Goal: Use online tool/utility: Utilize a website feature to perform a specific function

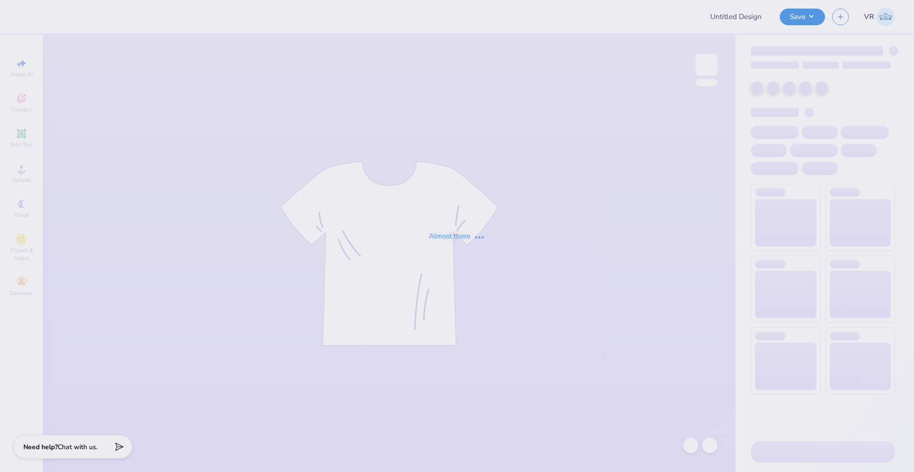
type input "Plant Club shirt"
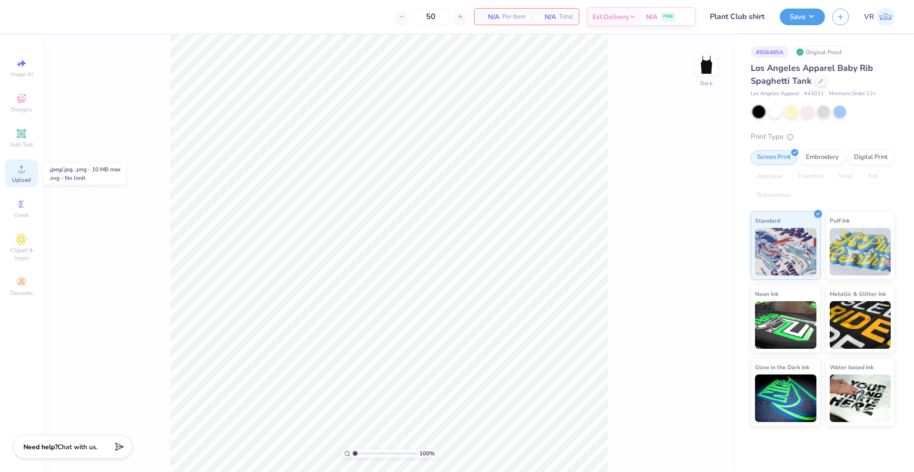
click at [23, 170] on icon at bounding box center [21, 168] width 11 height 11
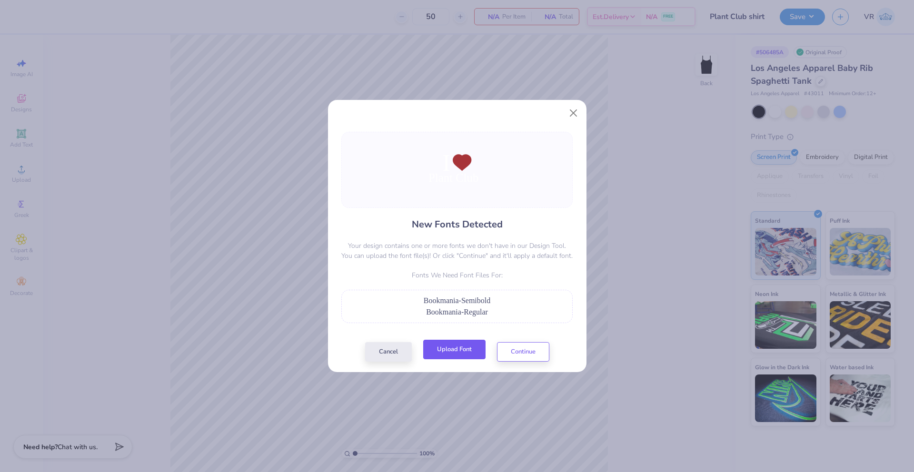
click at [448, 353] on button "Upload Font" at bounding box center [454, 350] width 62 height 20
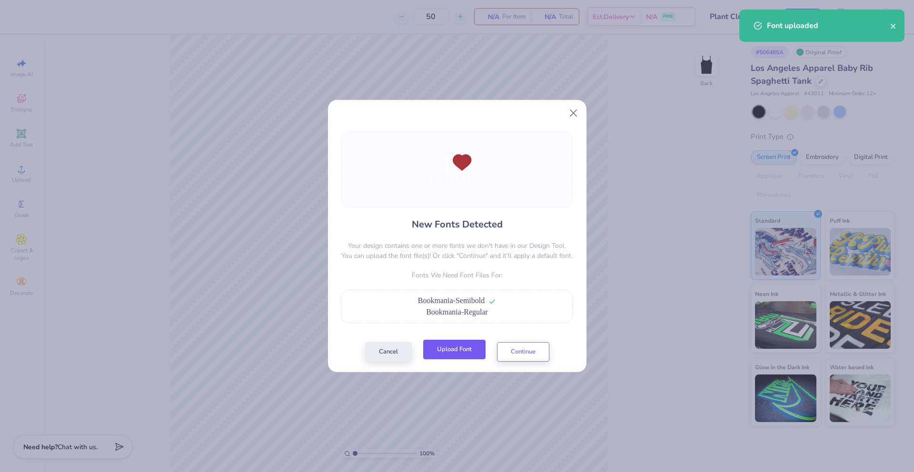
click at [460, 347] on button "Upload Font" at bounding box center [454, 350] width 62 height 20
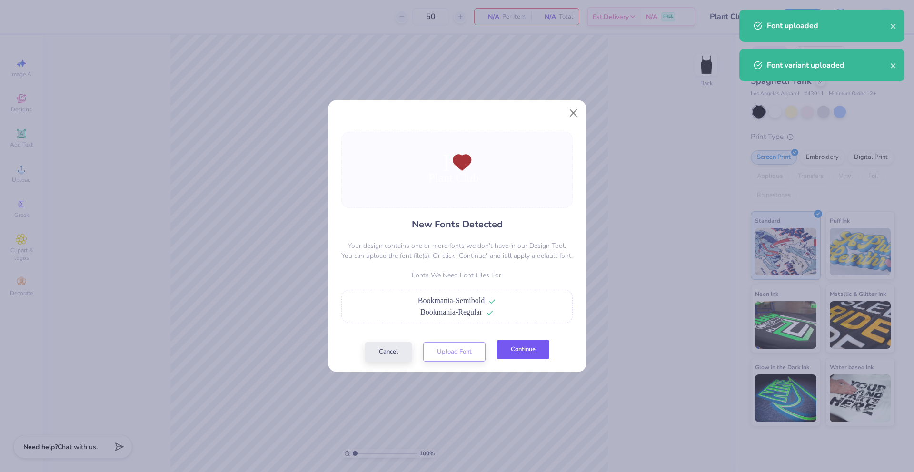
click at [520, 346] on button "Continue" at bounding box center [523, 350] width 52 height 20
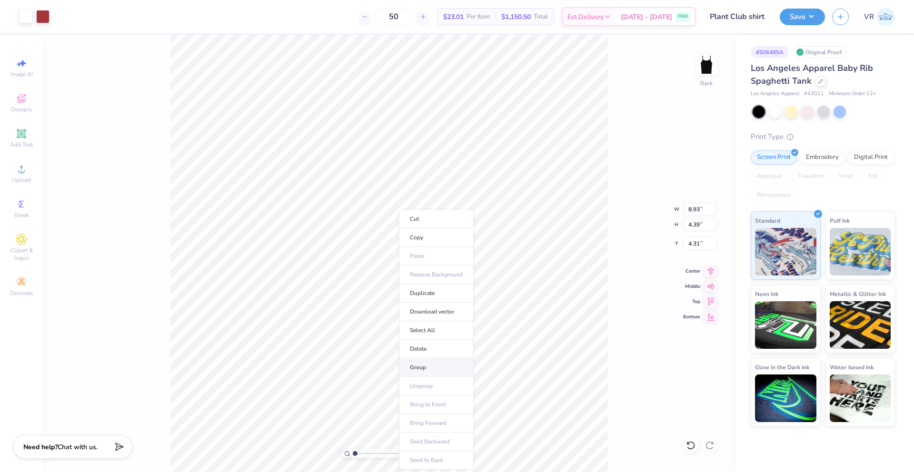
click at [427, 368] on li "Group" at bounding box center [436, 367] width 75 height 19
click at [692, 211] on input "8.93" at bounding box center [700, 209] width 34 height 13
type input "7.00"
type input "3.44"
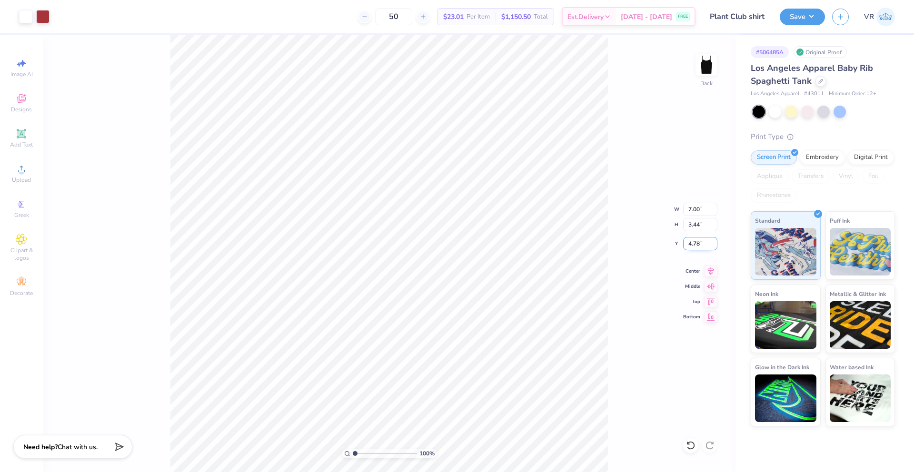
click at [698, 244] on input "4.78" at bounding box center [700, 243] width 34 height 13
type input "3.00"
